Goal: Task Accomplishment & Management: Use online tool/utility

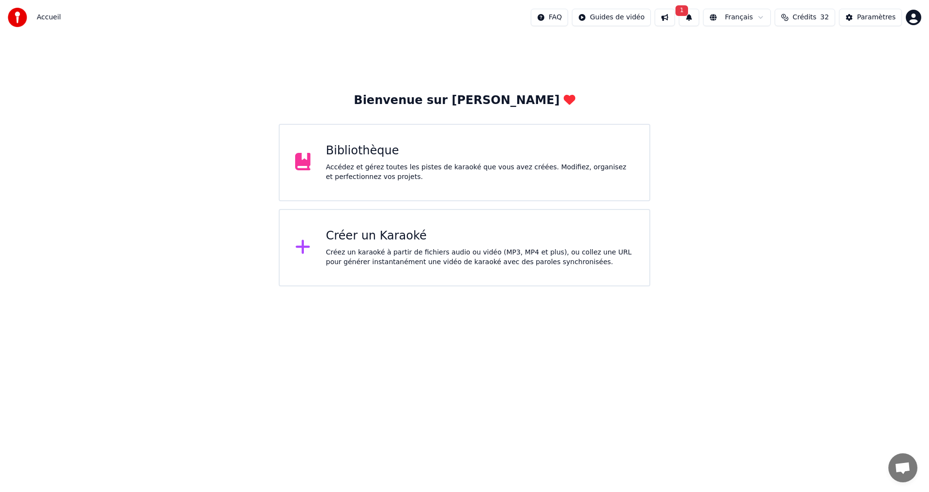
click at [698, 18] on button "1" at bounding box center [689, 17] width 20 height 17
click at [765, 45] on button "Mettre à Jour" at bounding box center [792, 47] width 60 height 17
click at [424, 165] on div "Accédez et gérez toutes les pistes de karaoké que vous avez créées. Modifiez, o…" at bounding box center [480, 172] width 308 height 19
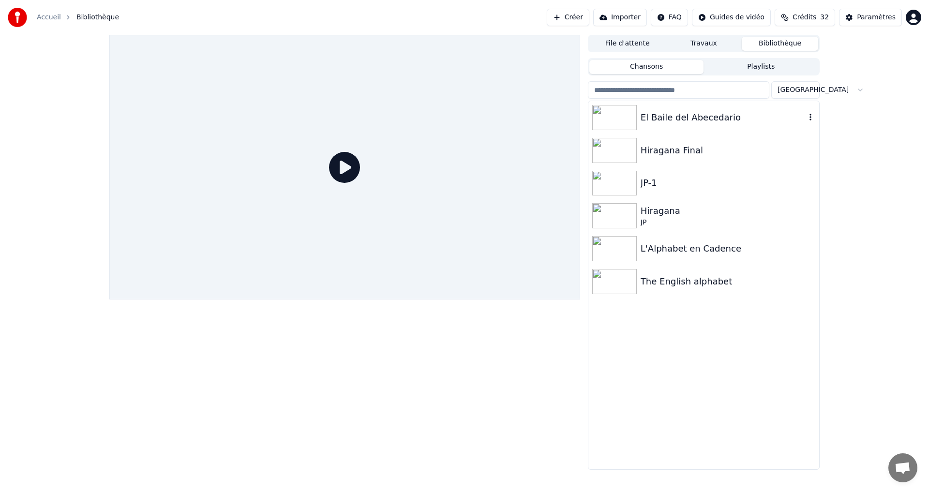
click at [755, 122] on div "El Baile del Abecedario" at bounding box center [723, 118] width 165 height 14
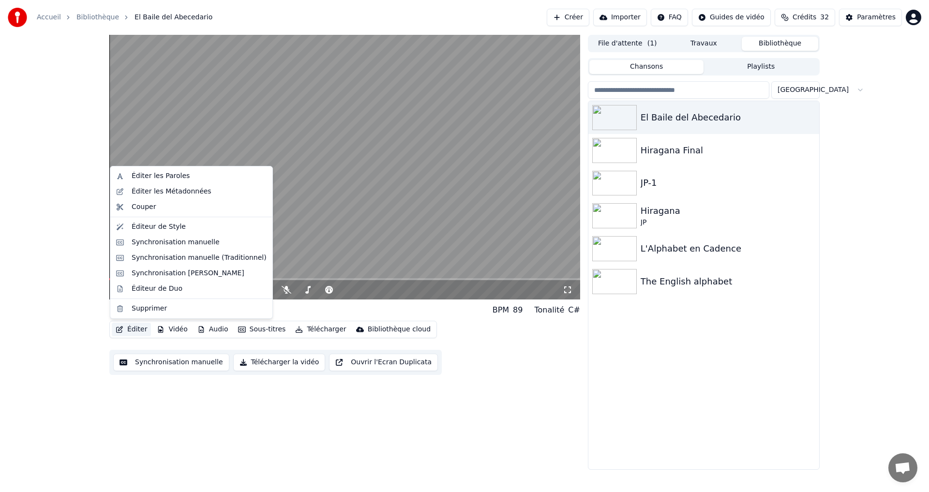
click at [125, 332] on button "Éditer" at bounding box center [131, 330] width 39 height 14
click at [153, 225] on div "Éditeur de Style" at bounding box center [159, 227] width 54 height 10
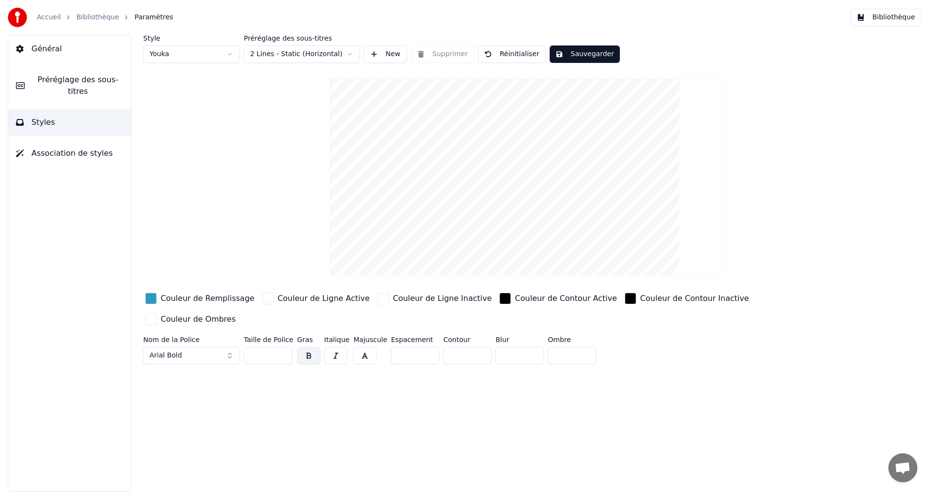
click at [451, 347] on input "*" at bounding box center [467, 355] width 48 height 17
drag, startPoint x: 444, startPoint y: 336, endPoint x: 451, endPoint y: 336, distance: 7.3
click at [451, 347] on input "*" at bounding box center [467, 355] width 48 height 17
type input "*"
click at [581, 53] on button "Sauvegarder" at bounding box center [585, 53] width 70 height 17
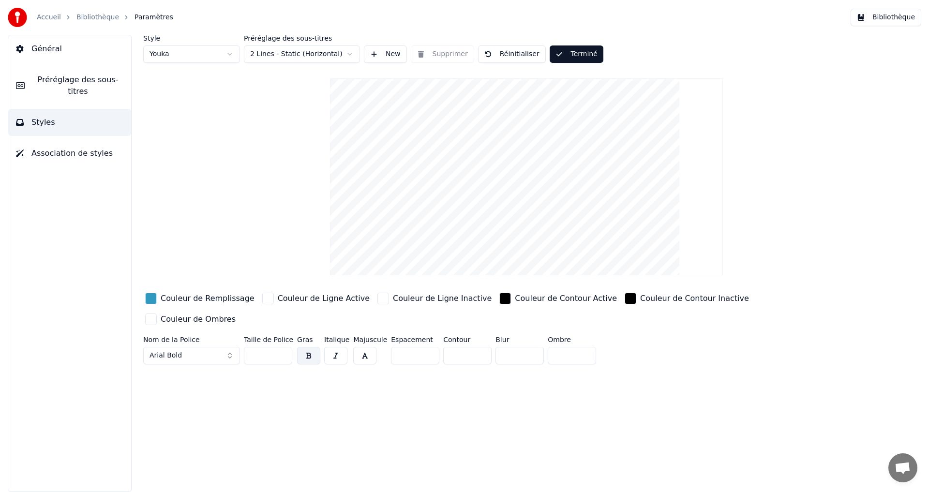
click at [73, 83] on span "Préréglage des sous-titres" at bounding box center [77, 85] width 91 height 23
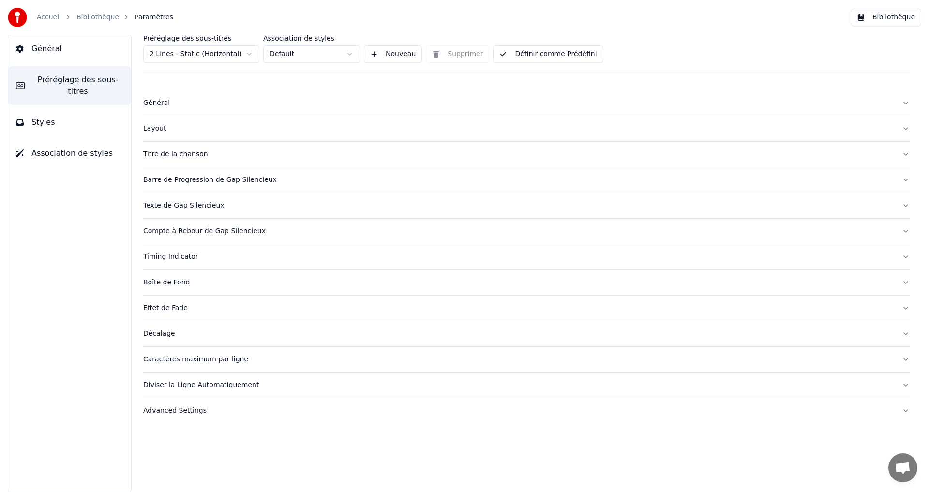
click at [574, 51] on button "Définir comme Prédéfini" at bounding box center [548, 53] width 110 height 17
click at [904, 16] on button "Bibliothèque" at bounding box center [886, 17] width 71 height 17
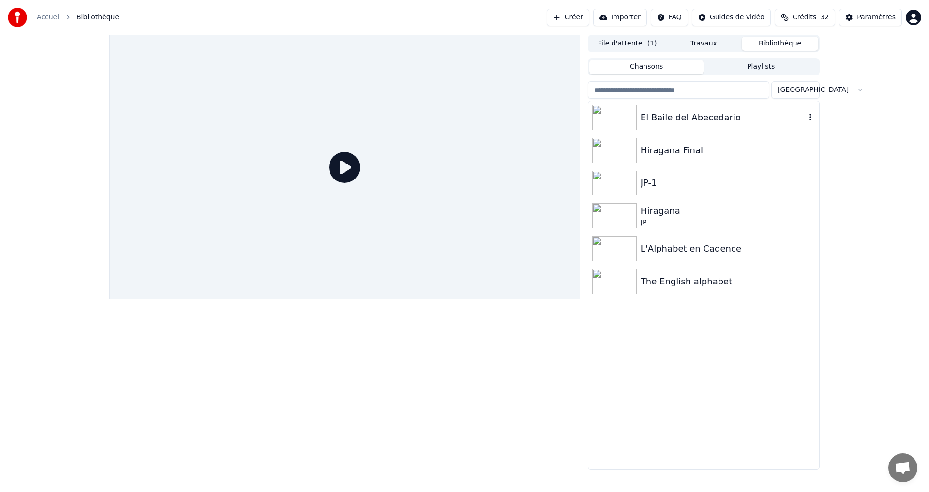
click at [747, 122] on div "El Baile del Abecedario" at bounding box center [723, 118] width 165 height 14
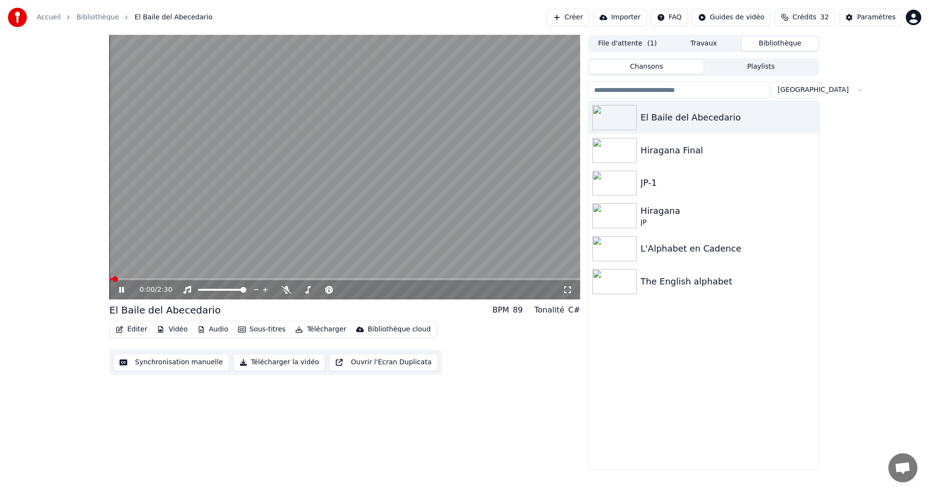
drag, startPoint x: 282, startPoint y: 364, endPoint x: 286, endPoint y: 392, distance: 27.9
click at [282, 365] on button "Télécharger la vidéo" at bounding box center [279, 362] width 92 height 17
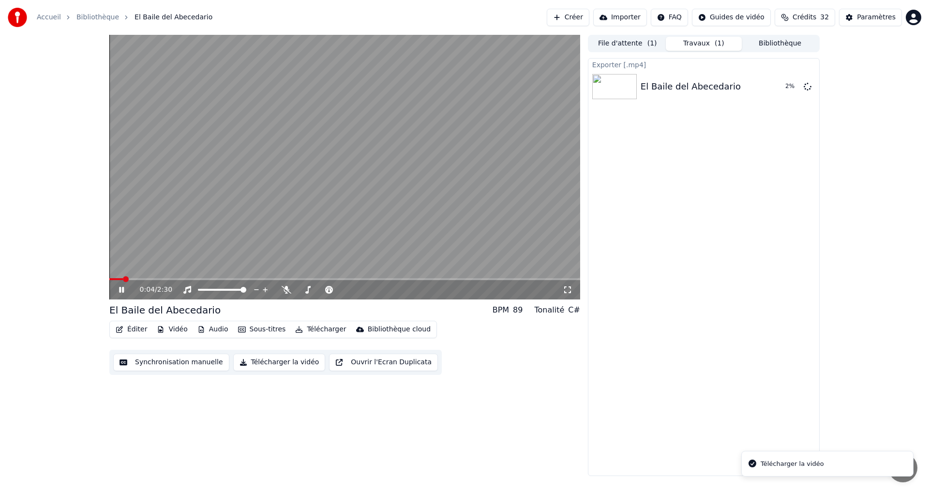
drag, startPoint x: 305, startPoint y: 262, endPoint x: 281, endPoint y: 269, distance: 25.1
click at [305, 266] on video at bounding box center [344, 167] width 471 height 265
click at [781, 90] on button "Afficher" at bounding box center [778, 86] width 43 height 17
